Goal: Navigation & Orientation: Find specific page/section

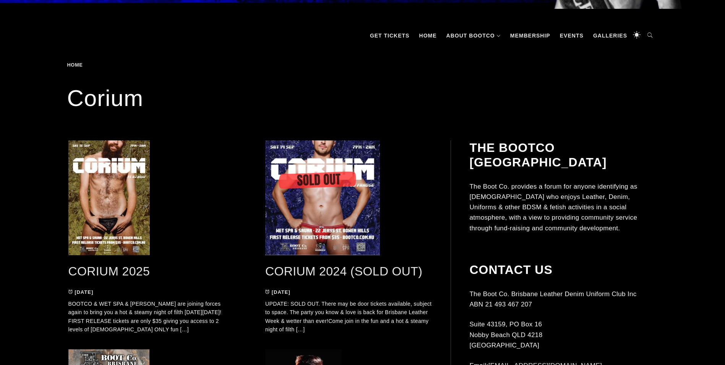
scroll to position [153, 0]
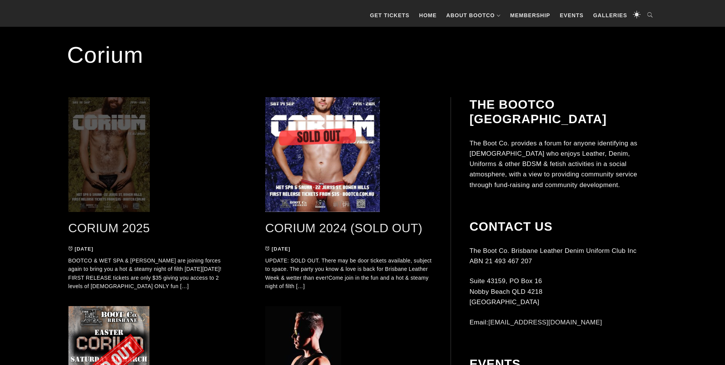
click at [117, 165] on span at bounding box center [151, 154] width 167 height 115
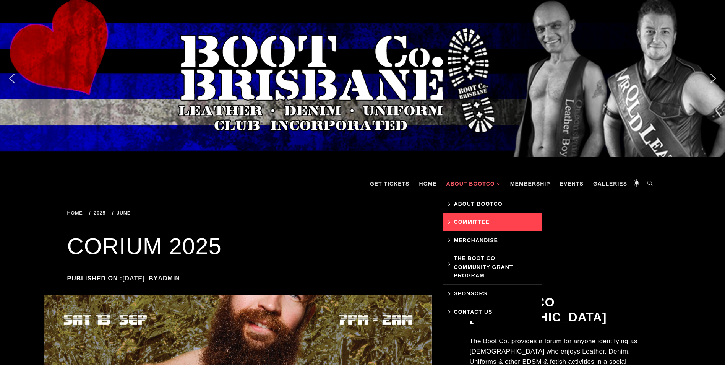
click at [484, 221] on link "Committee" at bounding box center [492, 222] width 99 height 18
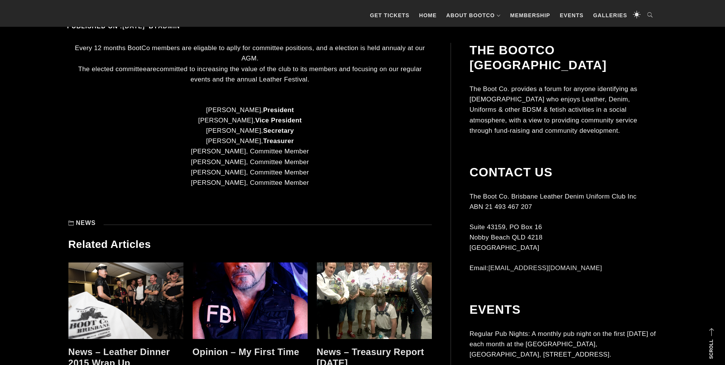
scroll to position [158, 0]
